Goal: Task Accomplishment & Management: Complete application form

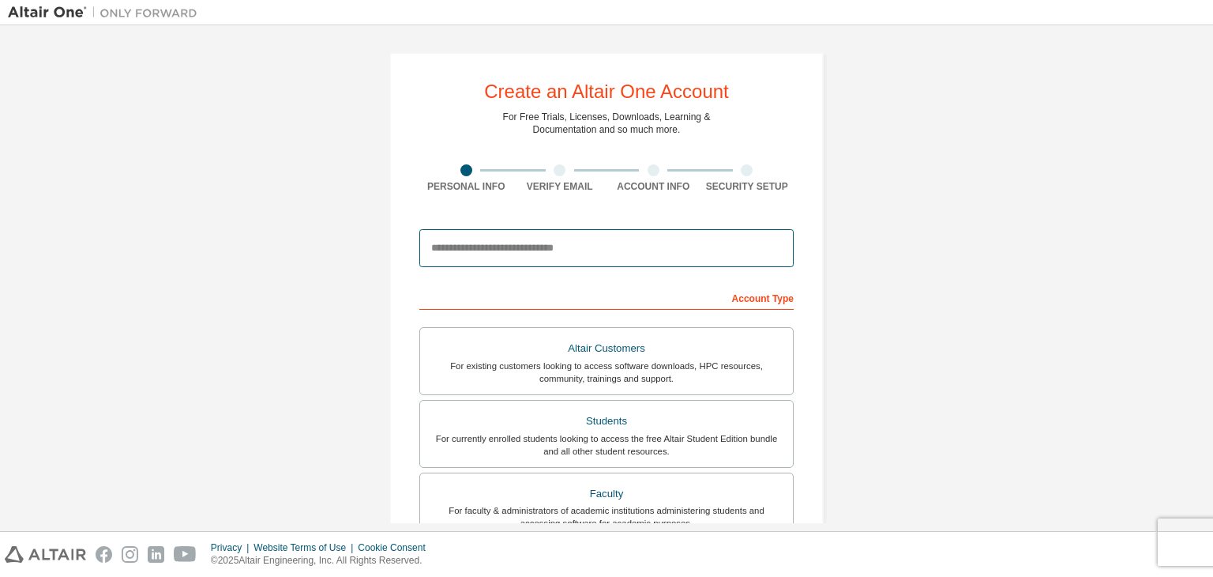
click at [481, 247] on input "email" at bounding box center [607, 248] width 374 height 38
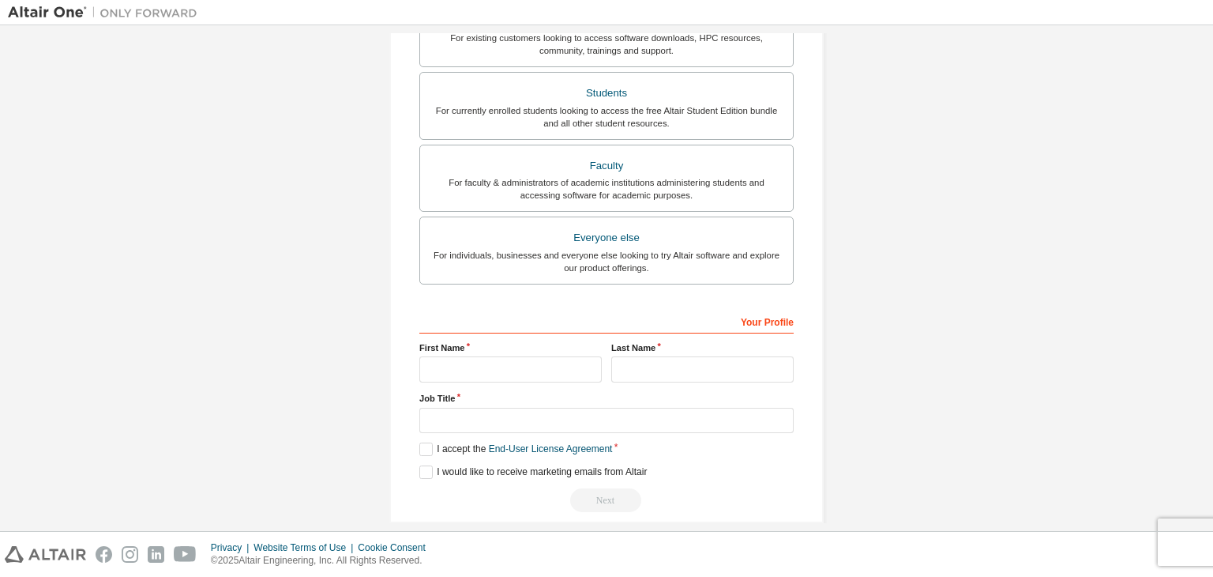
scroll to position [329, 0]
type input "**********"
click at [468, 361] on input "text" at bounding box center [511, 369] width 182 height 26
type input "*"
type input "*****"
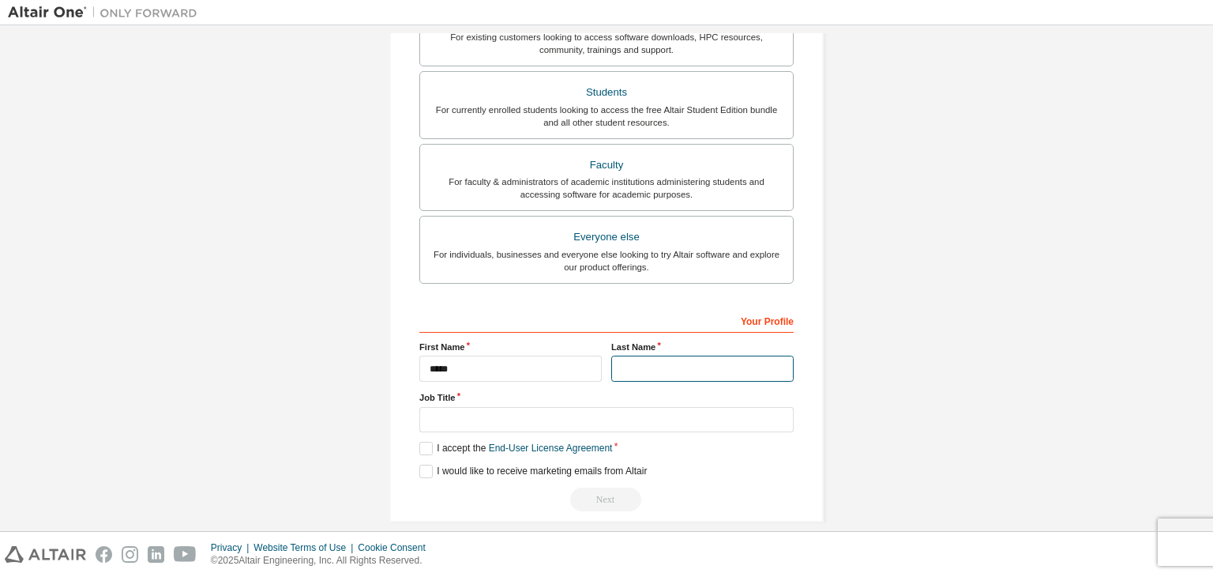
click at [657, 361] on input "text" at bounding box center [702, 369] width 182 height 26
type input "********"
click at [594, 431] on div "Your Profile First Name ***** Last Name ******** Job Title Please provide State…" at bounding box center [607, 409] width 374 height 205
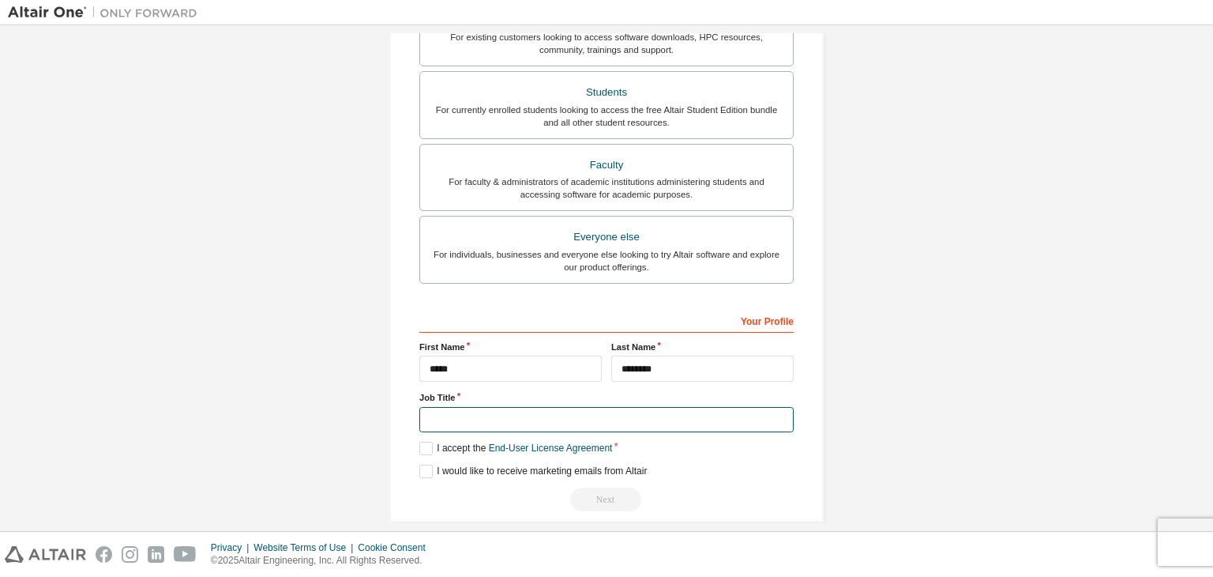
click at [595, 417] on input "text" at bounding box center [607, 420] width 374 height 26
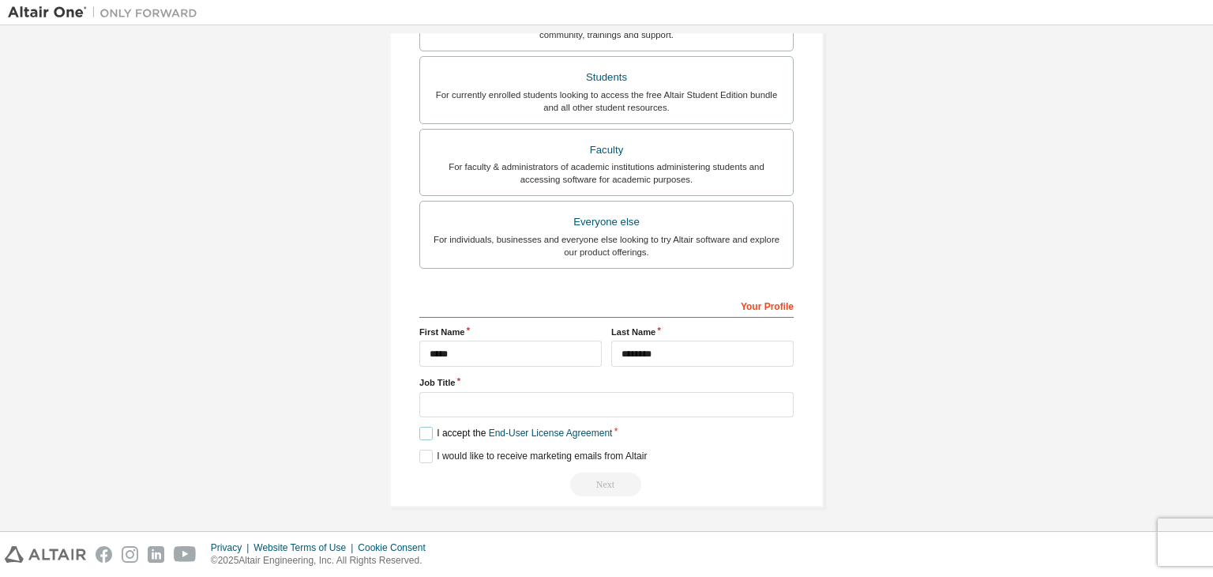
click at [422, 434] on label "I accept the End-User License Agreement" at bounding box center [516, 433] width 193 height 13
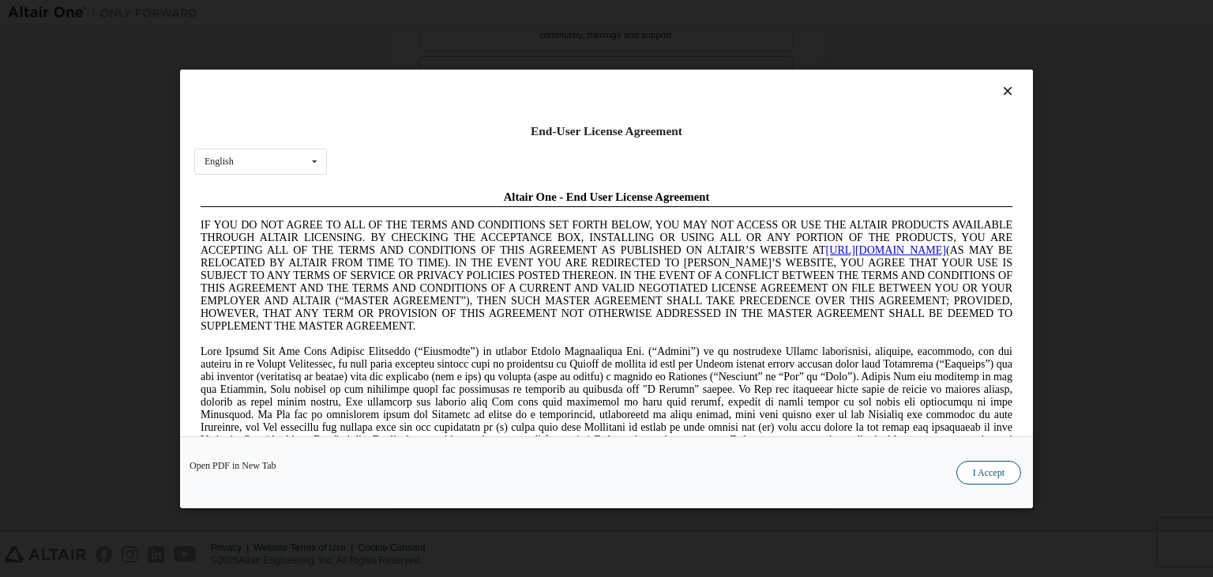
scroll to position [0, 0]
click at [996, 471] on button "I Accept" at bounding box center [989, 473] width 65 height 24
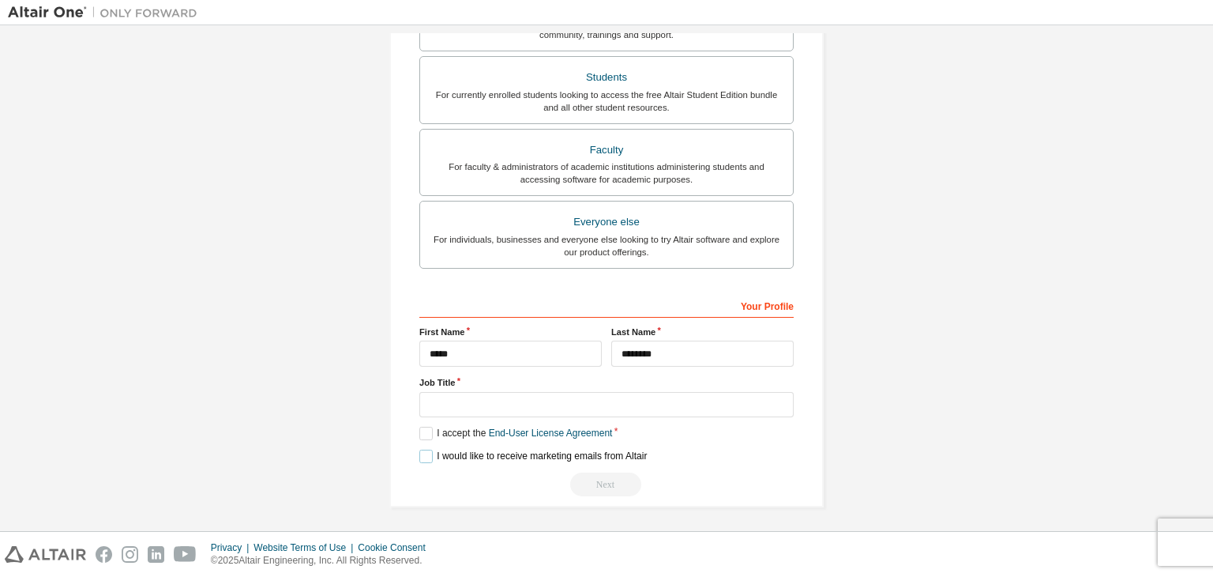
click at [420, 452] on label "I would like to receive marketing emails from Altair" at bounding box center [534, 456] width 228 height 13
click at [501, 399] on input "text" at bounding box center [607, 405] width 374 height 26
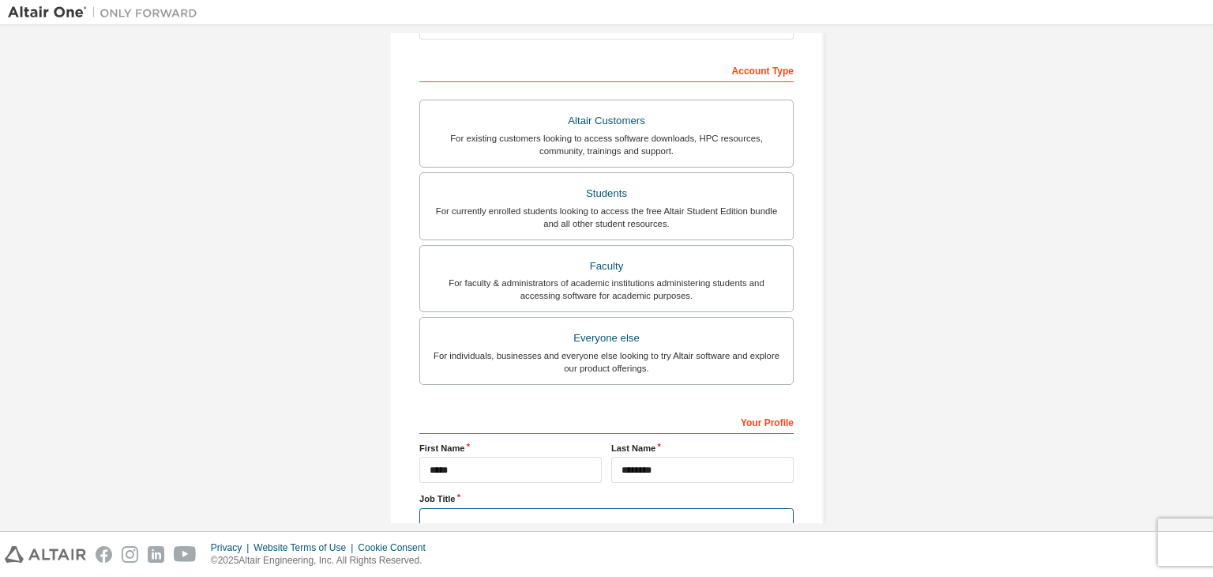
scroll to position [224, 0]
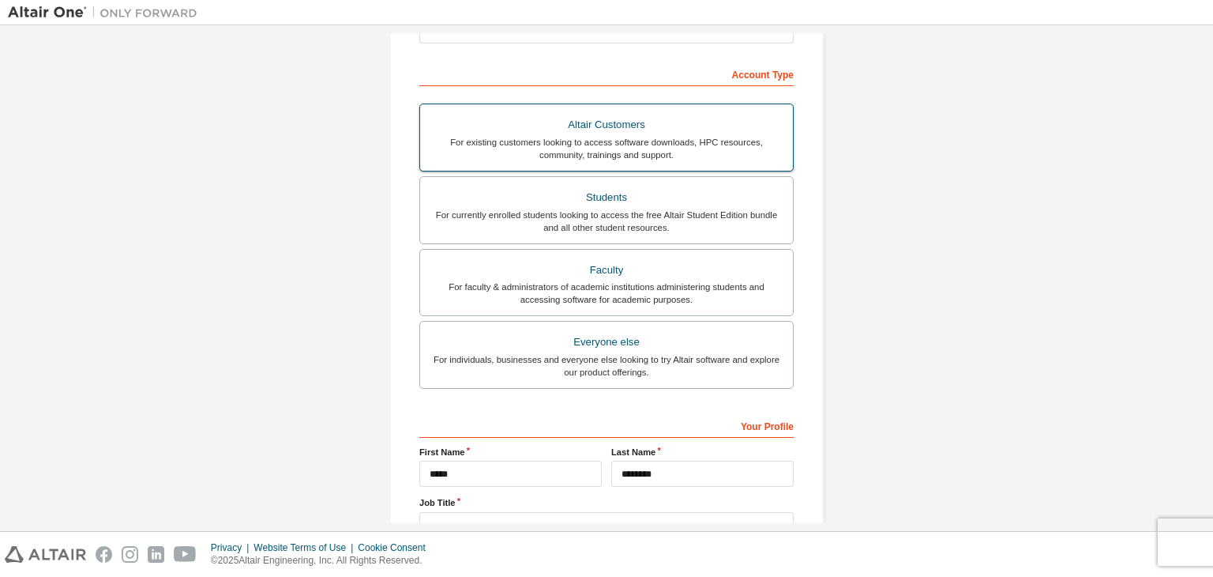
click at [547, 124] on div "Altair Customers" at bounding box center [607, 125] width 354 height 22
click at [562, 187] on div "Students" at bounding box center [607, 197] width 354 height 22
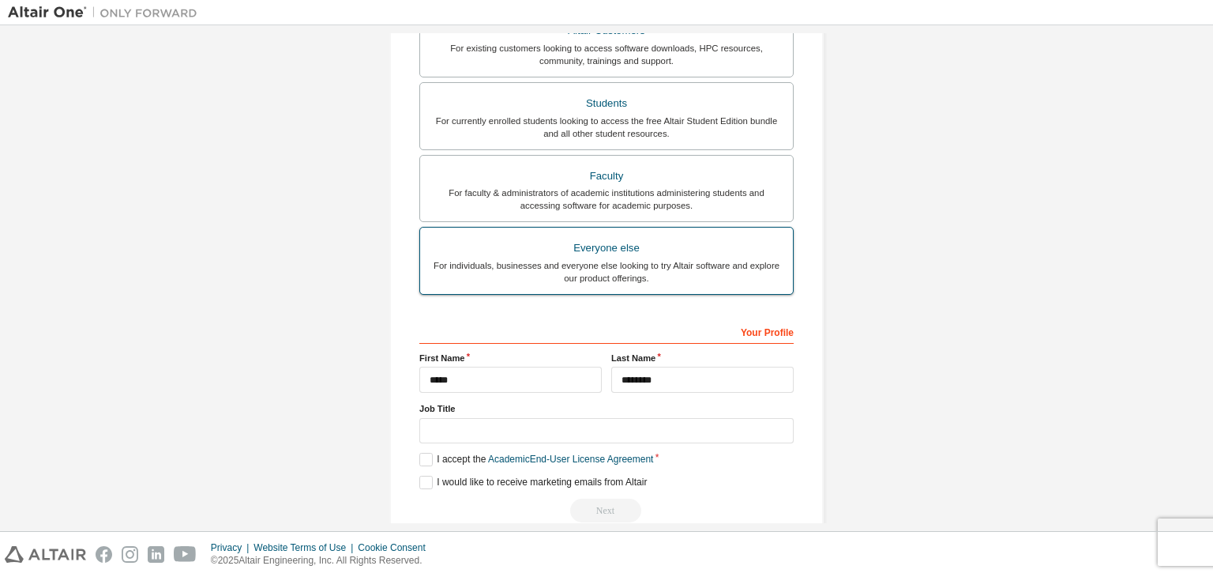
scroll to position [319, 0]
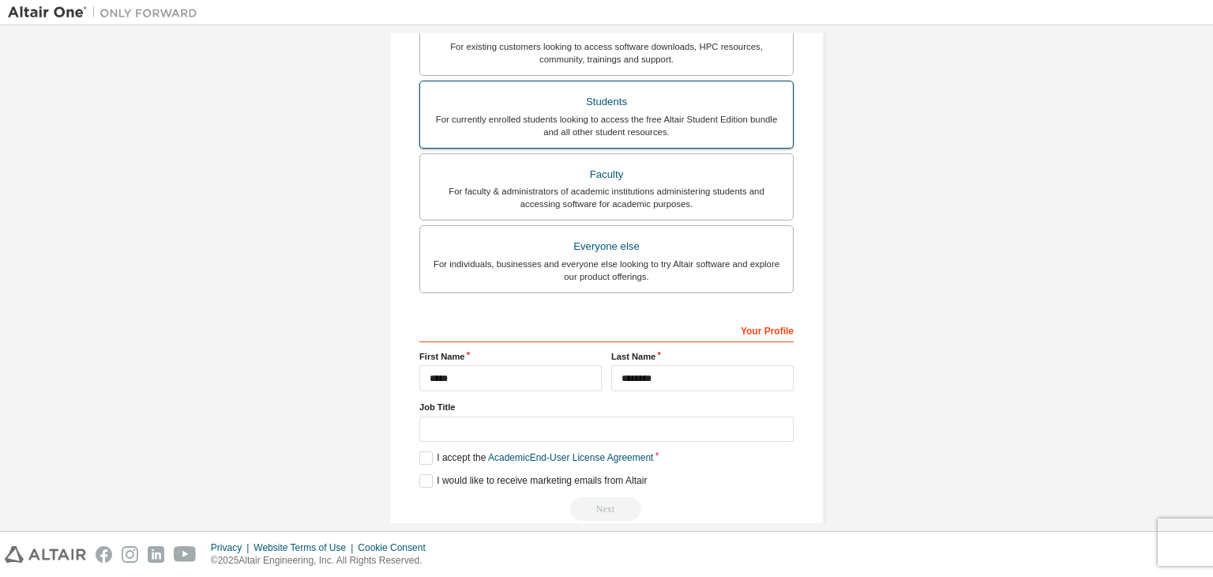
click at [696, 115] on div "For currently enrolled students looking to access the free Altair Student Editi…" at bounding box center [607, 125] width 354 height 25
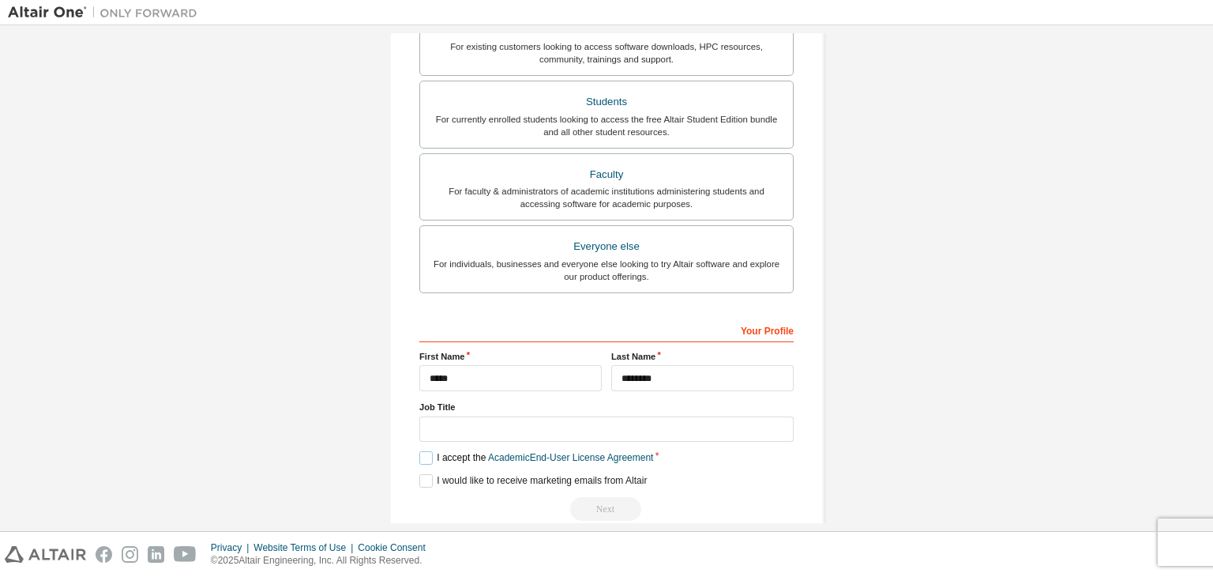
click at [420, 457] on label "I accept the Academic End-User License Agreement" at bounding box center [537, 457] width 234 height 13
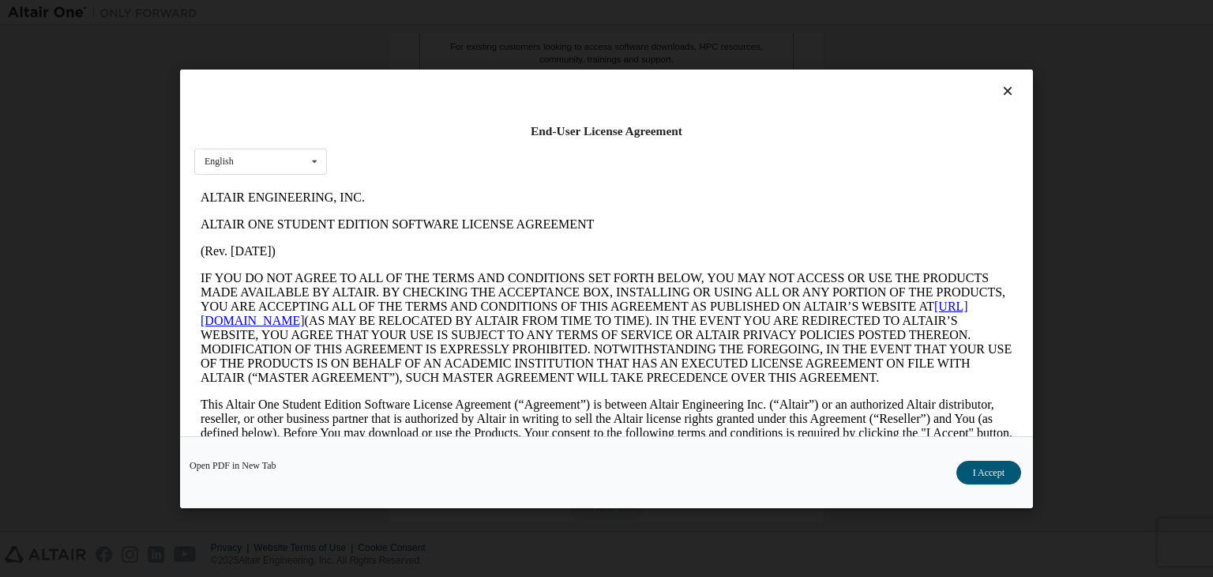
scroll to position [0, 0]
click at [1005, 465] on button "I Accept" at bounding box center [989, 473] width 65 height 24
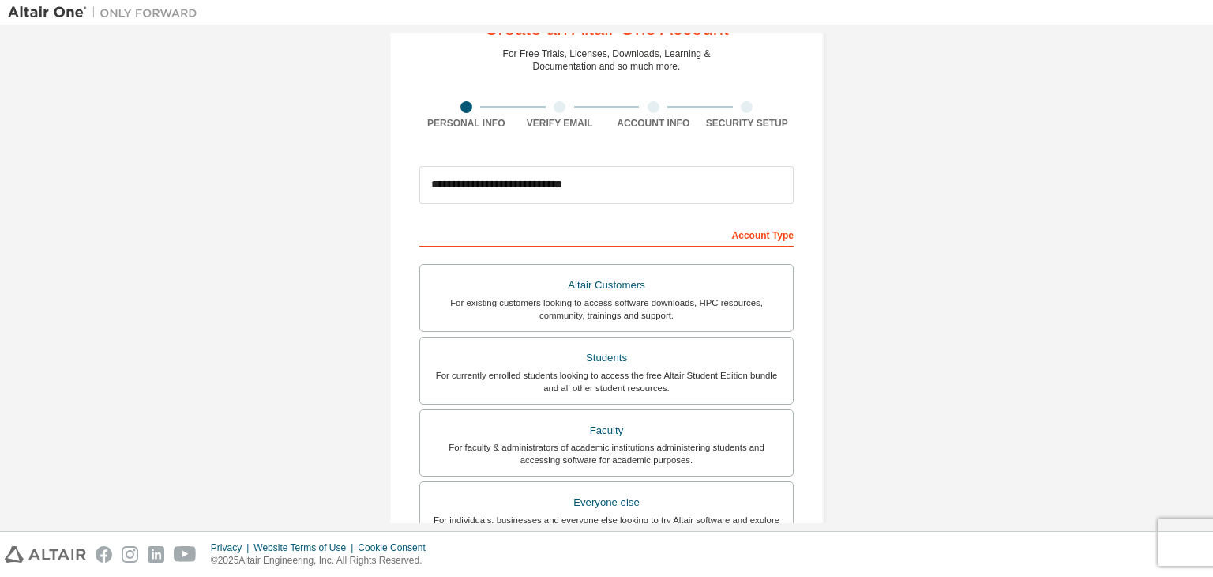
scroll to position [51, 0]
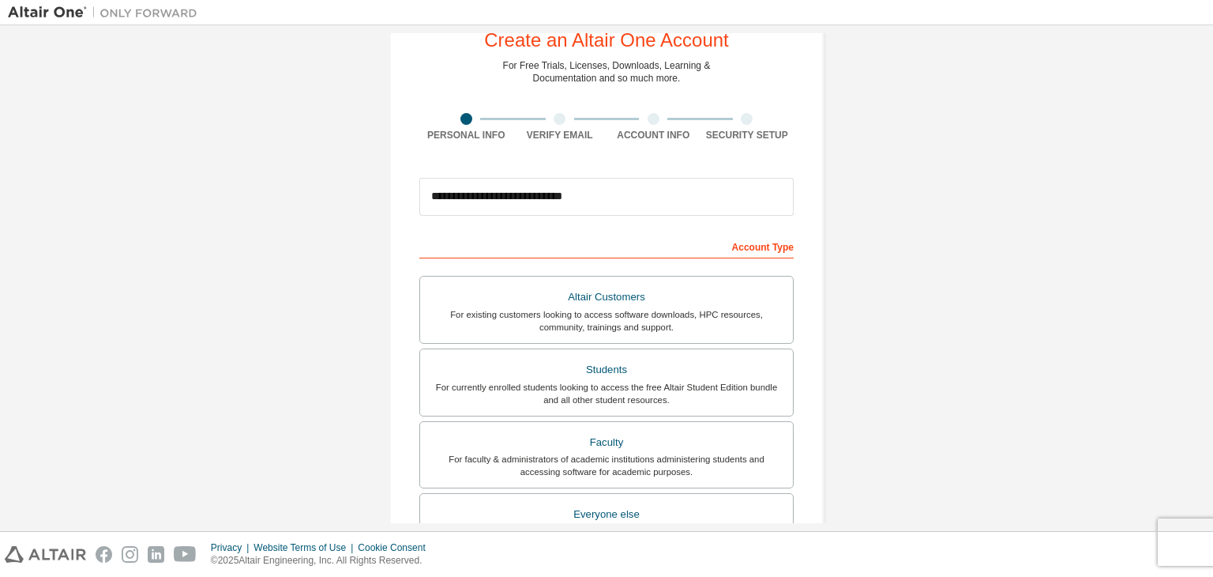
click at [757, 246] on div "Account Type" at bounding box center [607, 245] width 374 height 25
click at [635, 382] on div "For currently enrolled students looking to access the free Altair Student Editi…" at bounding box center [607, 393] width 354 height 25
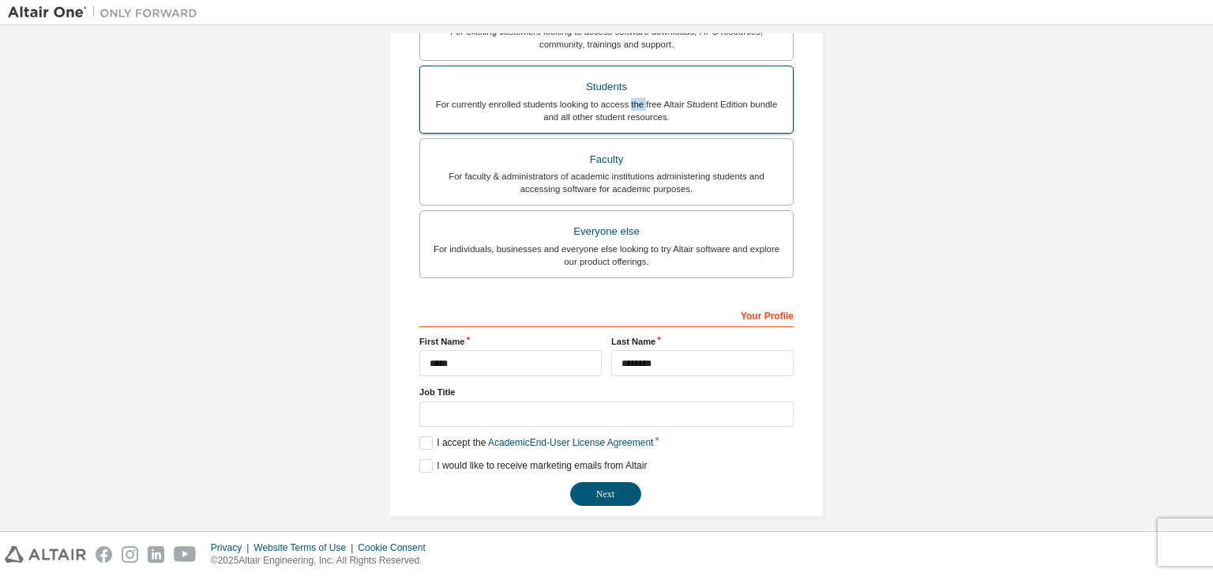
scroll to position [344, 0]
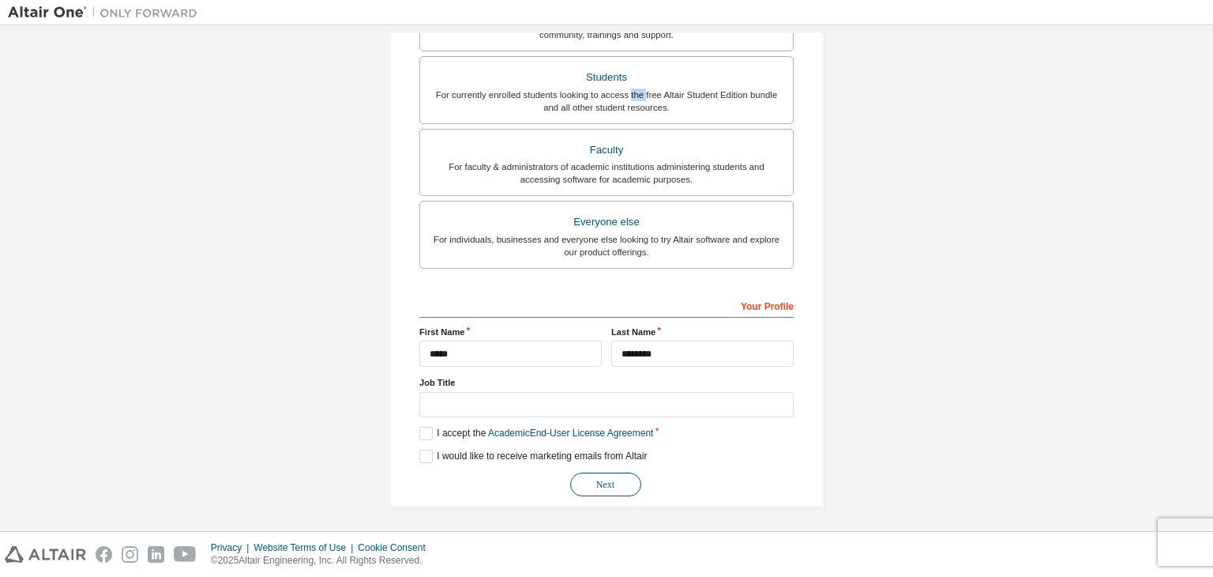
click at [601, 484] on button "Next" at bounding box center [605, 484] width 71 height 24
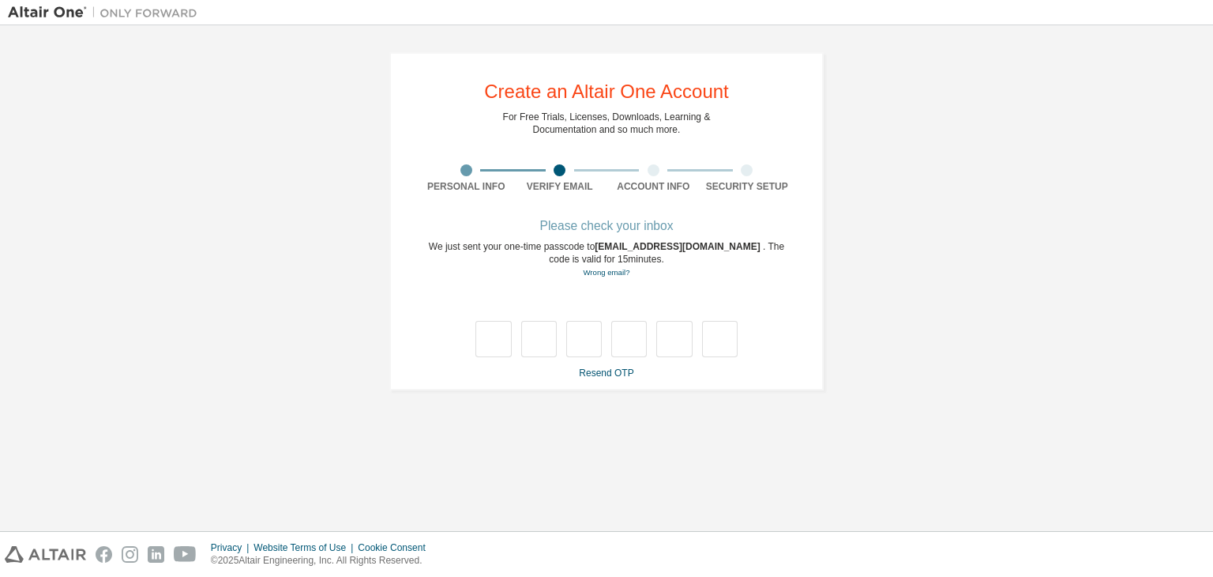
type input "*"
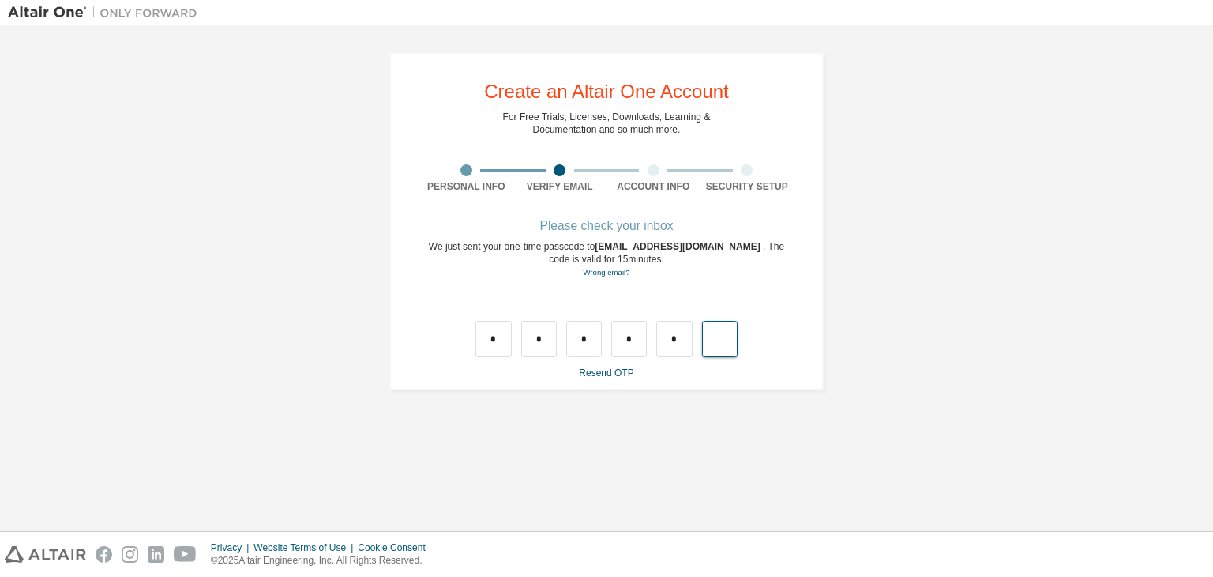
type input "*"
